Goal: Find specific page/section: Find specific page/section

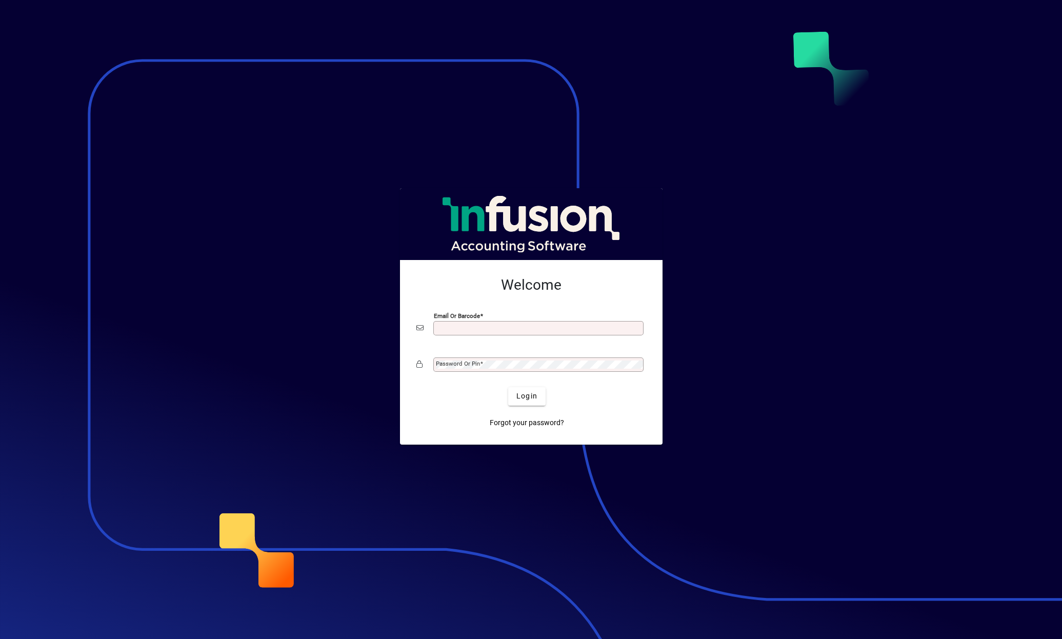
click at [444, 330] on input "Email or Barcode" at bounding box center [539, 328] width 207 height 8
click at [508, 387] on button "Login" at bounding box center [526, 396] width 37 height 18
type input "**********"
click at [528, 398] on span "Login" at bounding box center [526, 396] width 21 height 11
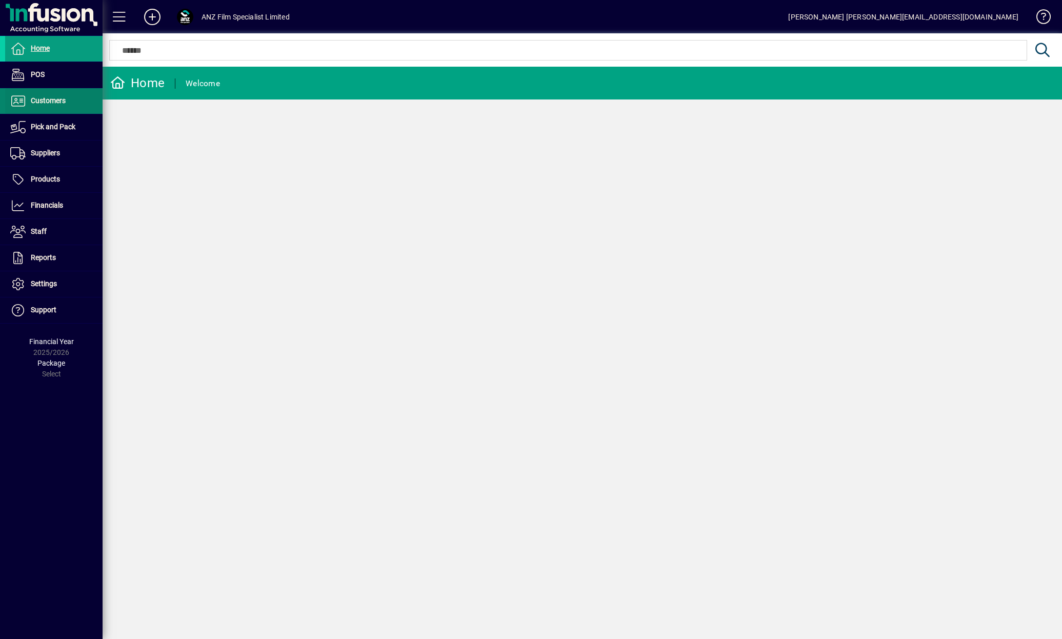
click at [75, 99] on span at bounding box center [53, 101] width 97 height 25
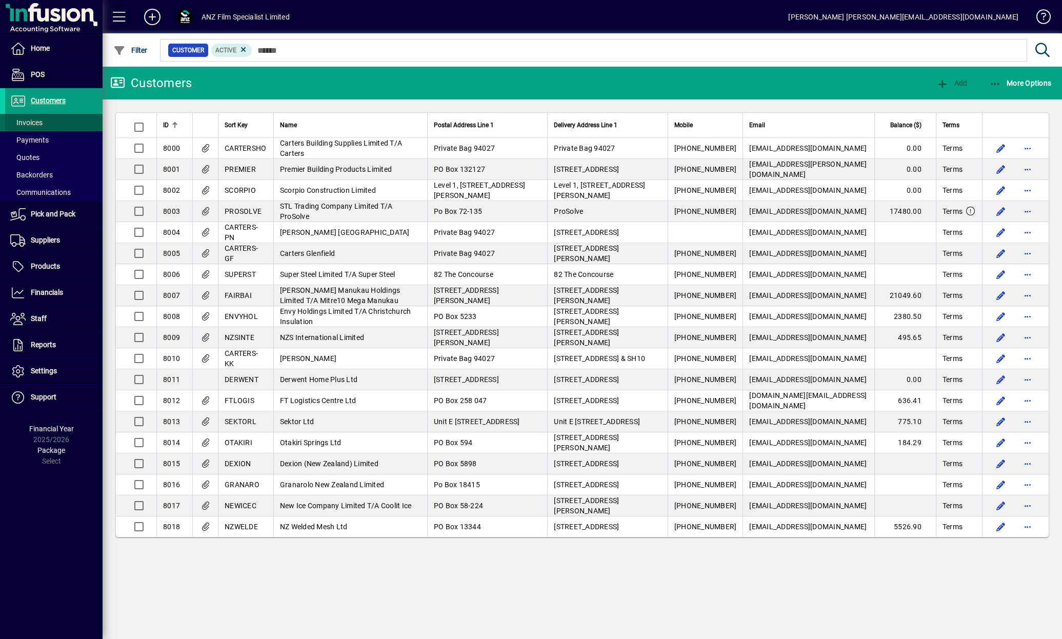
click at [57, 119] on span at bounding box center [53, 122] width 97 height 25
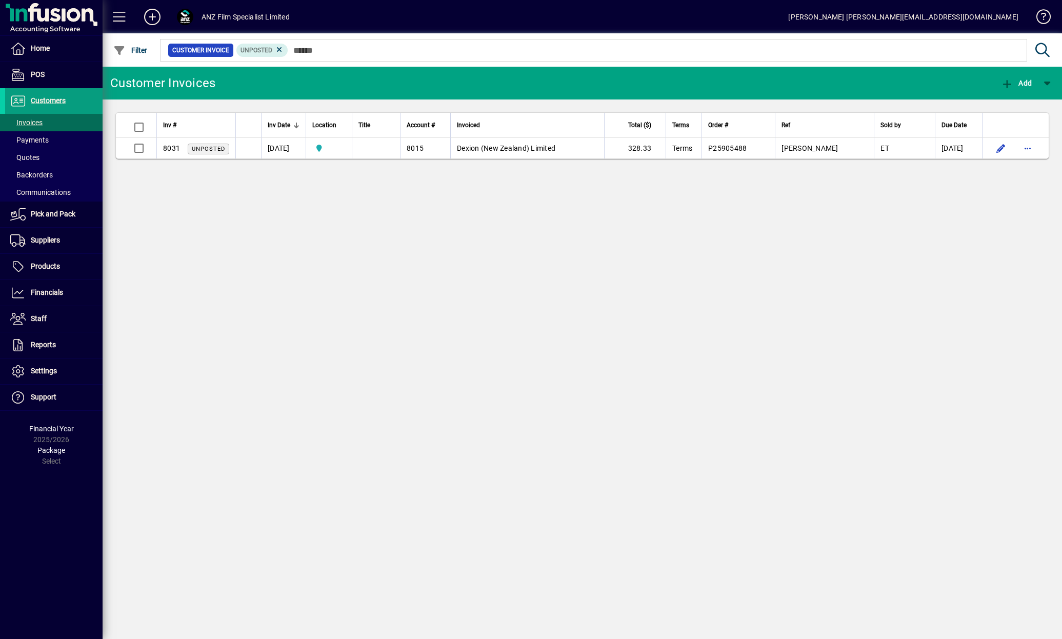
click at [551, 365] on div "Customer Invoices Add Inv # Inv Date Location Title Account # Invoiced Total ($…" at bounding box center [582, 353] width 959 height 572
click at [58, 269] on span "Products" at bounding box center [45, 266] width 29 height 8
